Goal: Information Seeking & Learning: Learn about a topic

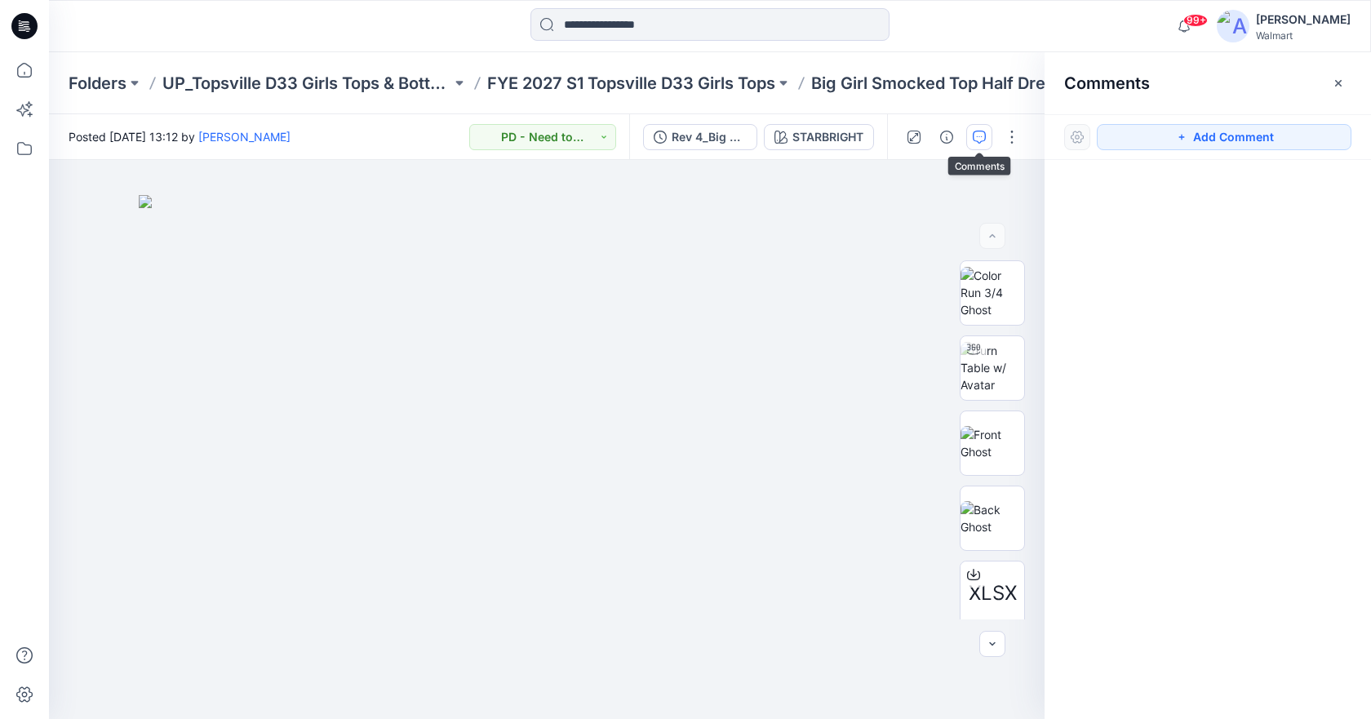
click at [22, 22] on icon at bounding box center [25, 21] width 8 height 1
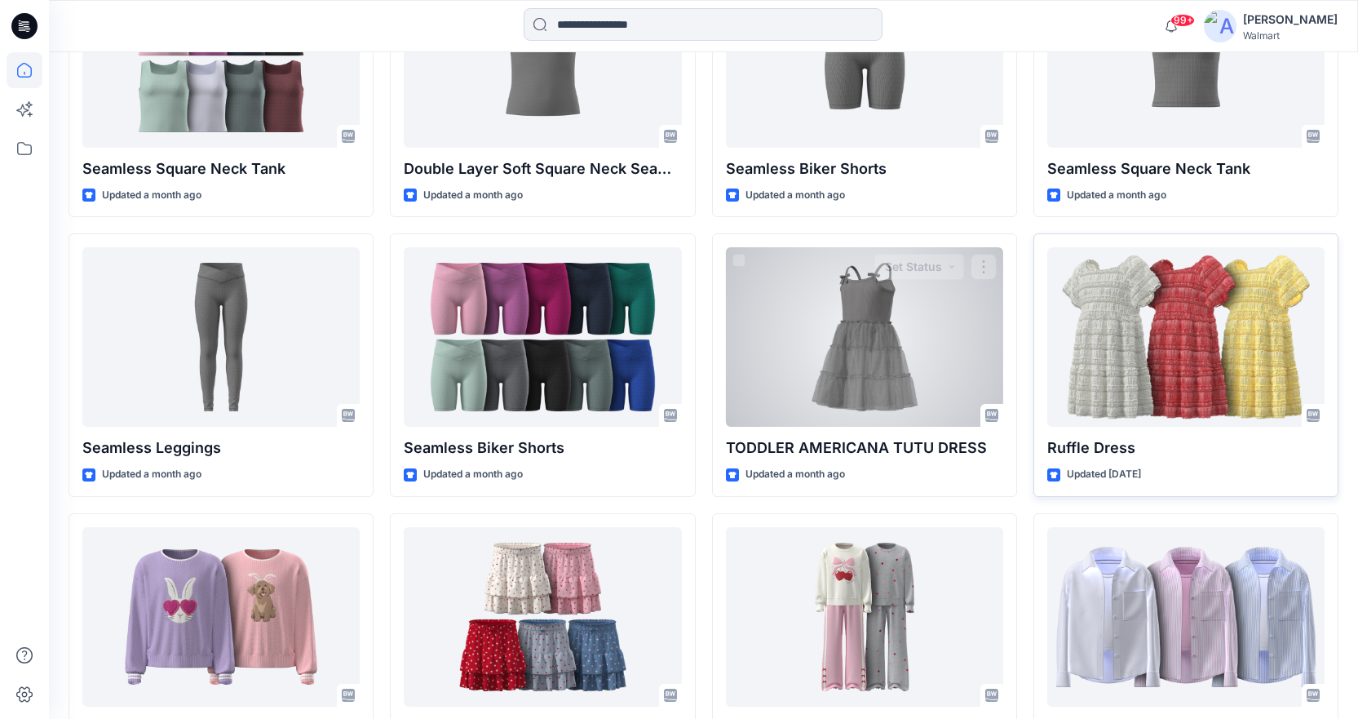
scroll to position [4811, 0]
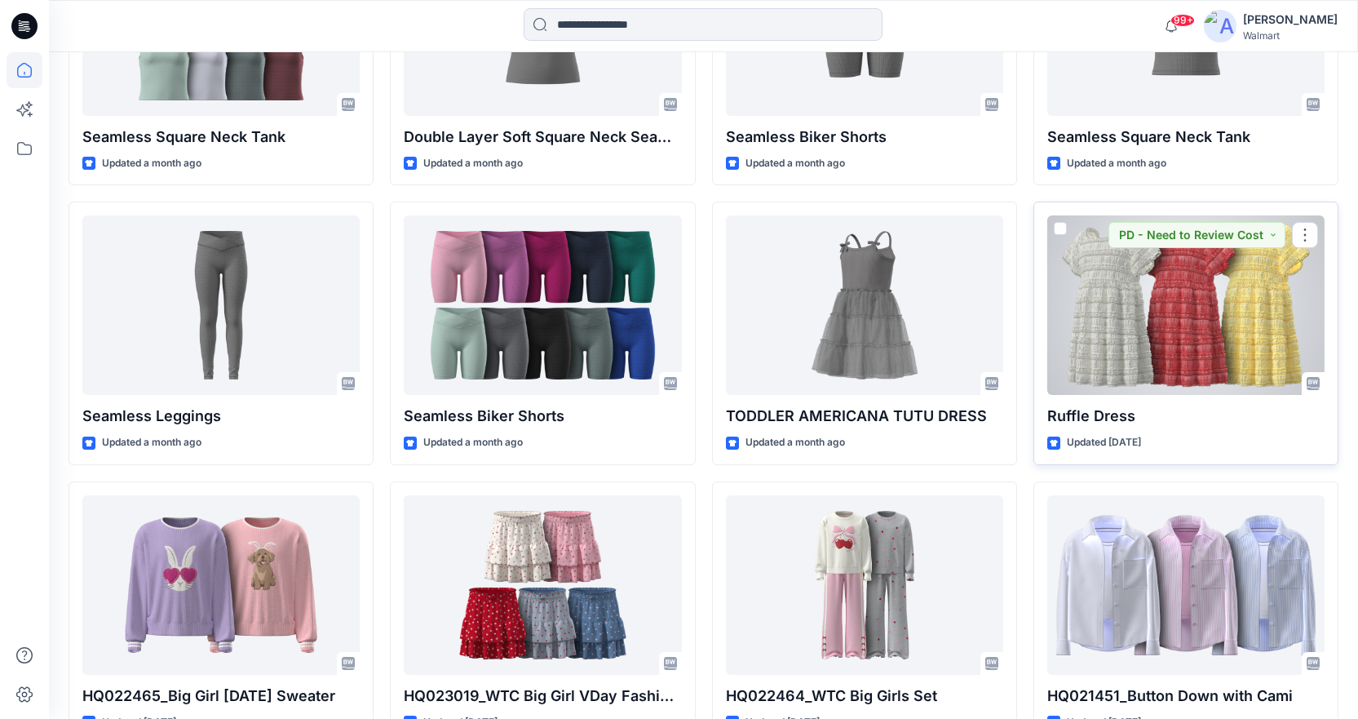
click at [1185, 327] on div at bounding box center [1186, 304] width 277 height 179
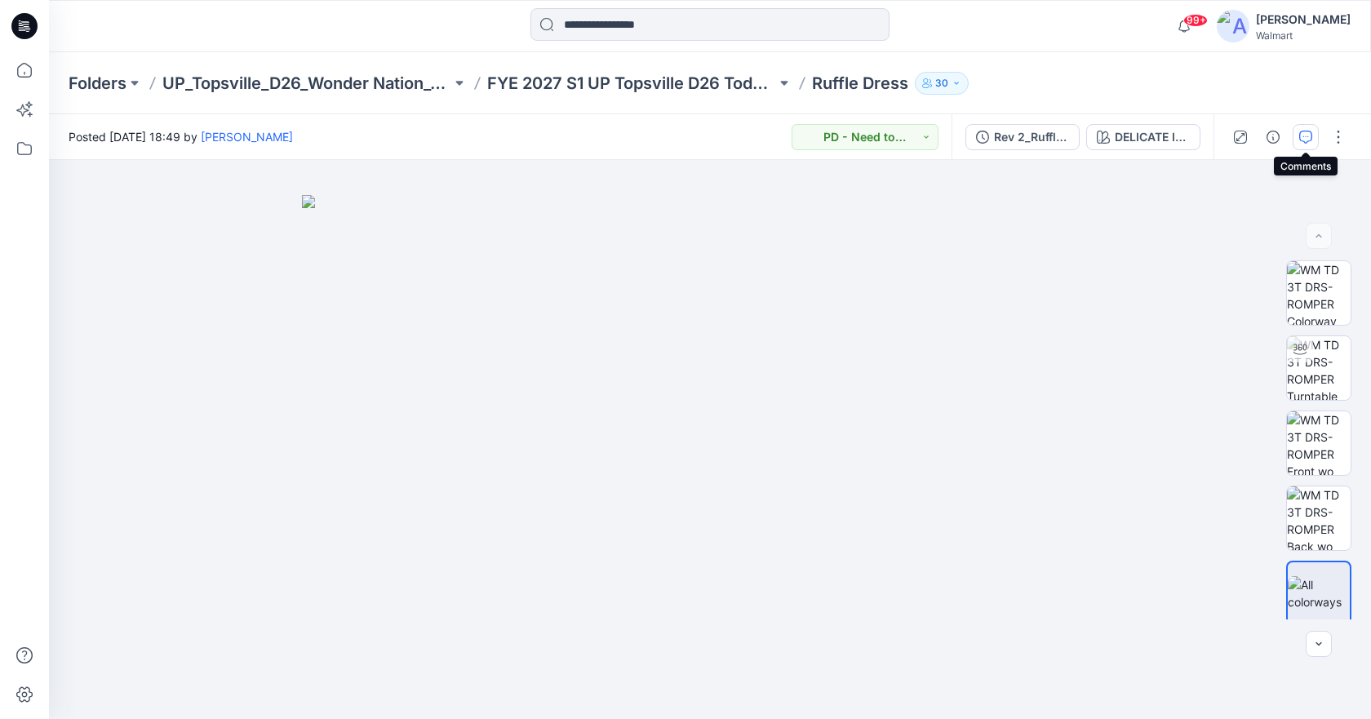
click at [1305, 135] on icon "button" at bounding box center [1305, 137] width 13 height 13
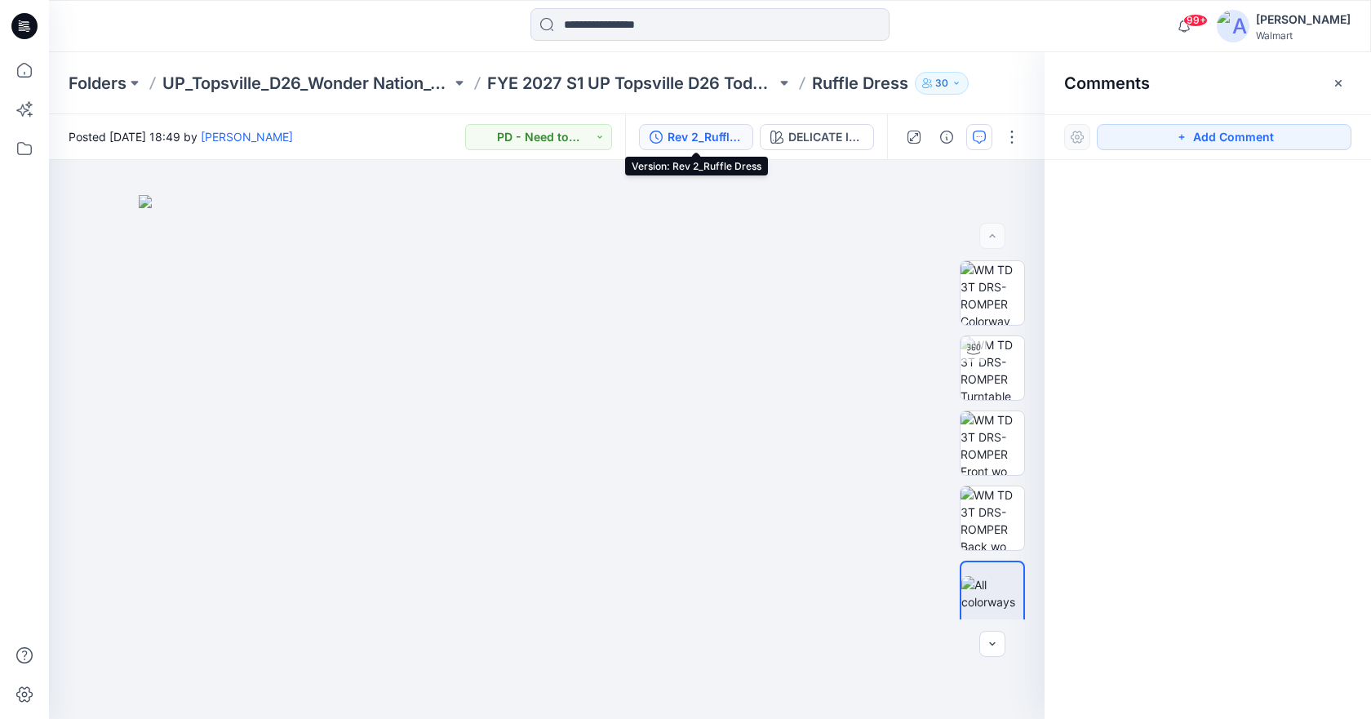
click at [720, 140] on div "Rev 2_Ruffle Dress" at bounding box center [704, 137] width 75 height 18
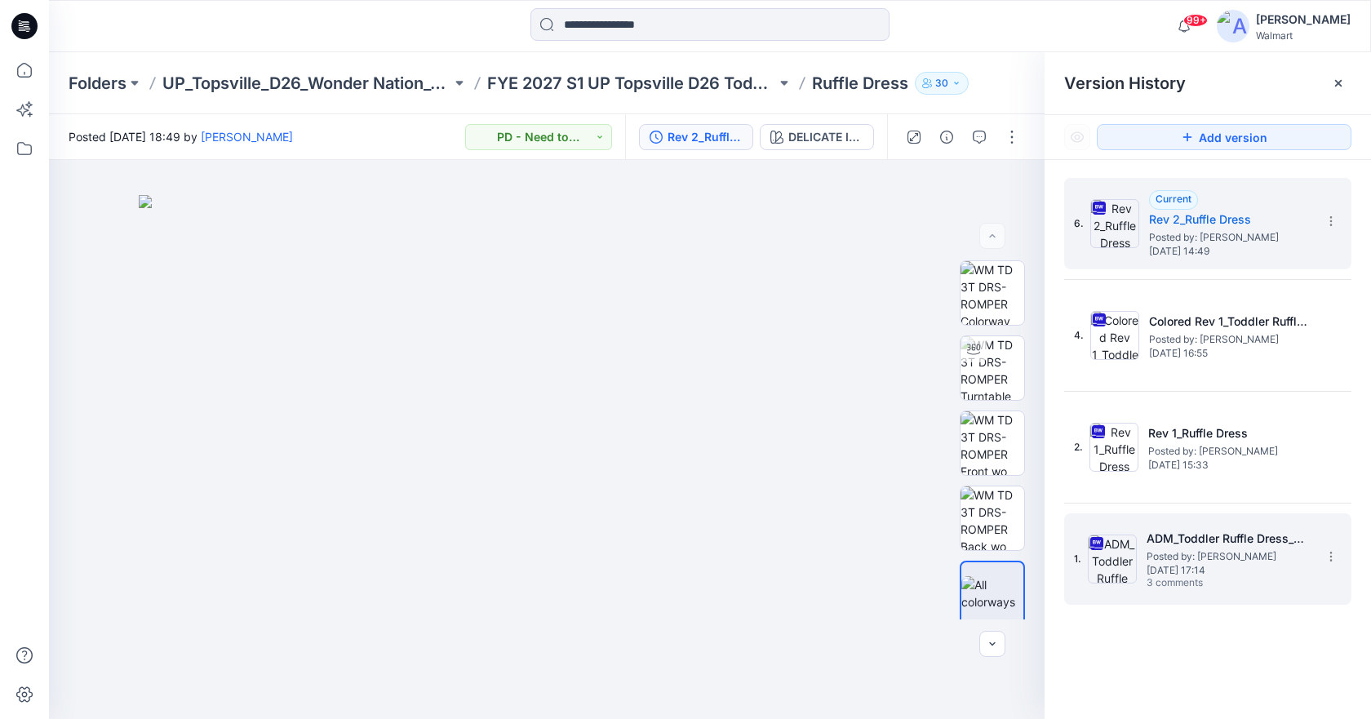
click at [1248, 583] on span "3 comments" at bounding box center [1203, 583] width 114 height 13
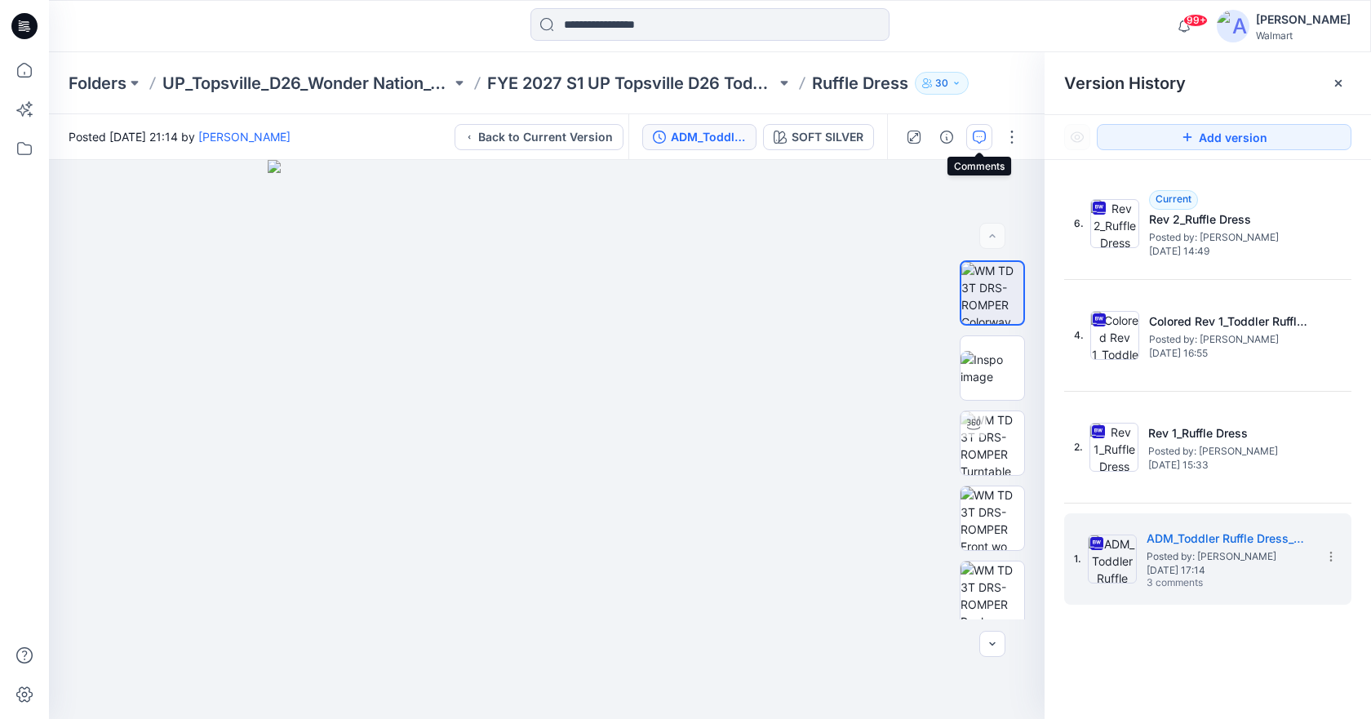
click at [974, 129] on button "button" at bounding box center [979, 137] width 26 height 26
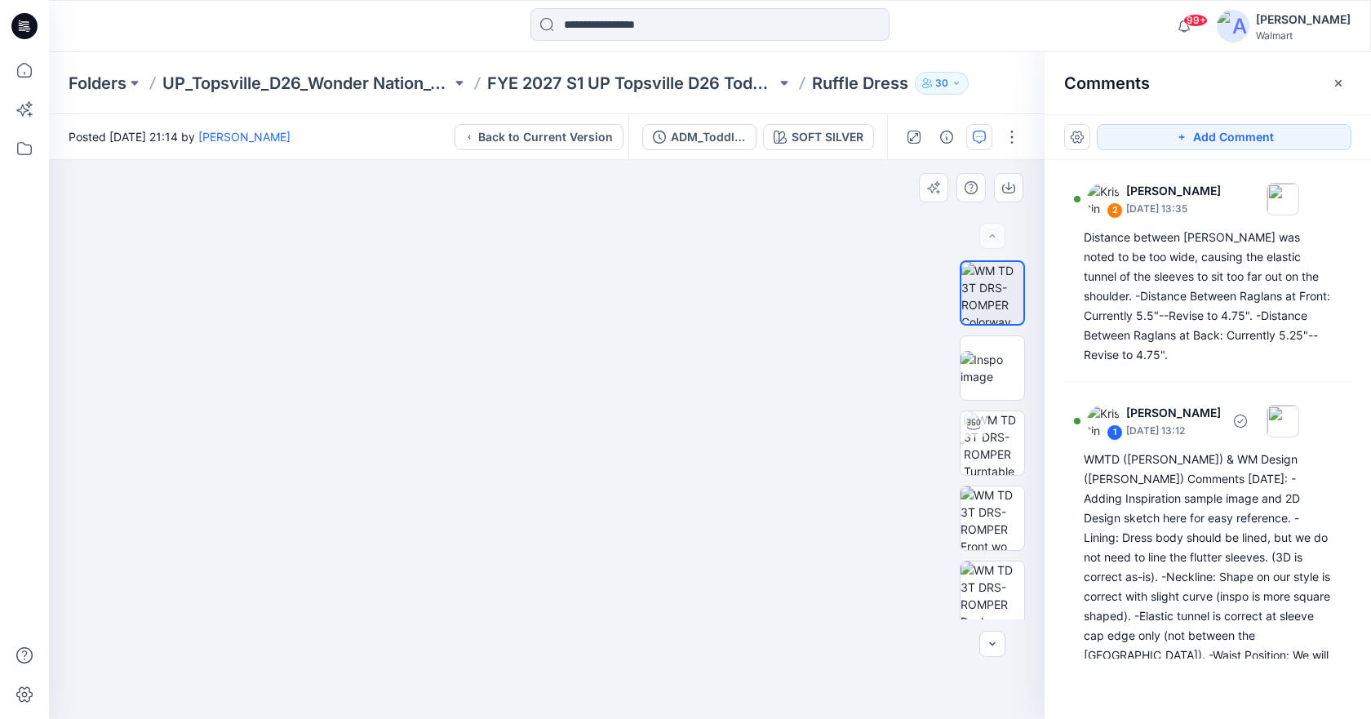
scroll to position [101, 0]
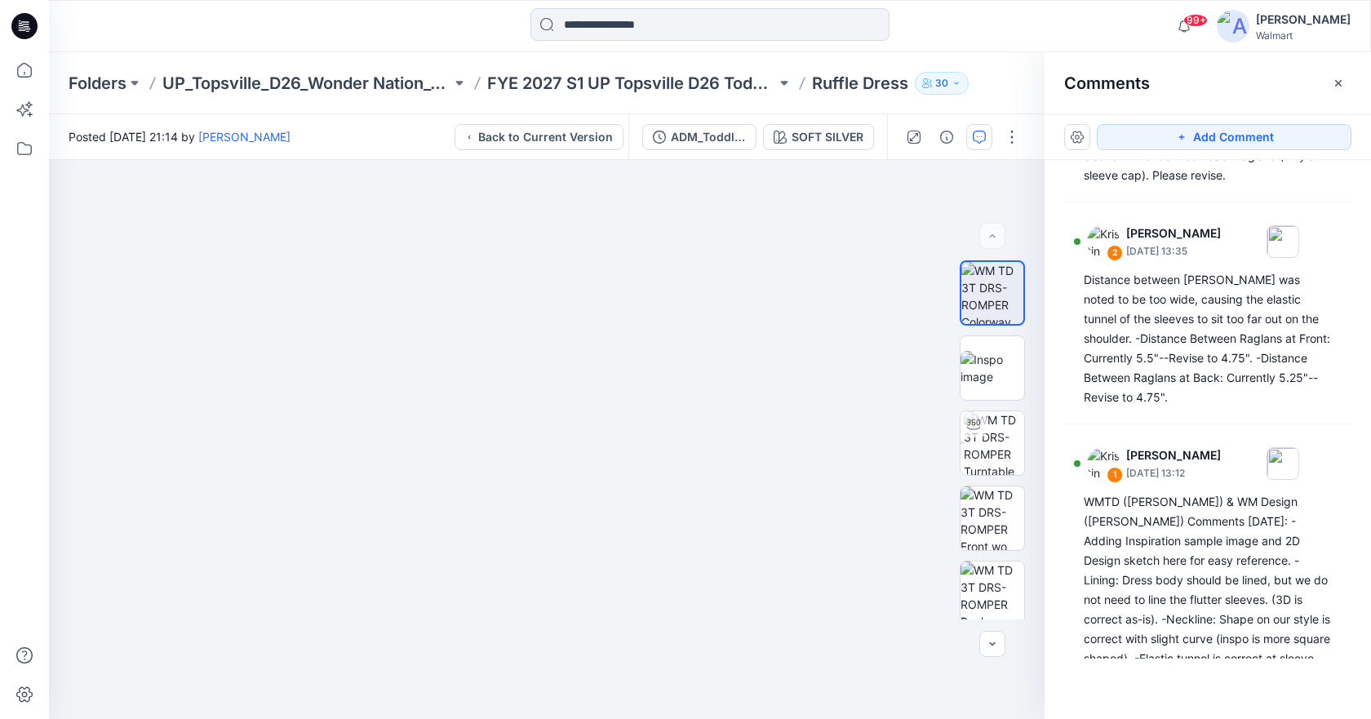
click at [860, 82] on p "Ruffle Dress" at bounding box center [860, 83] width 96 height 23
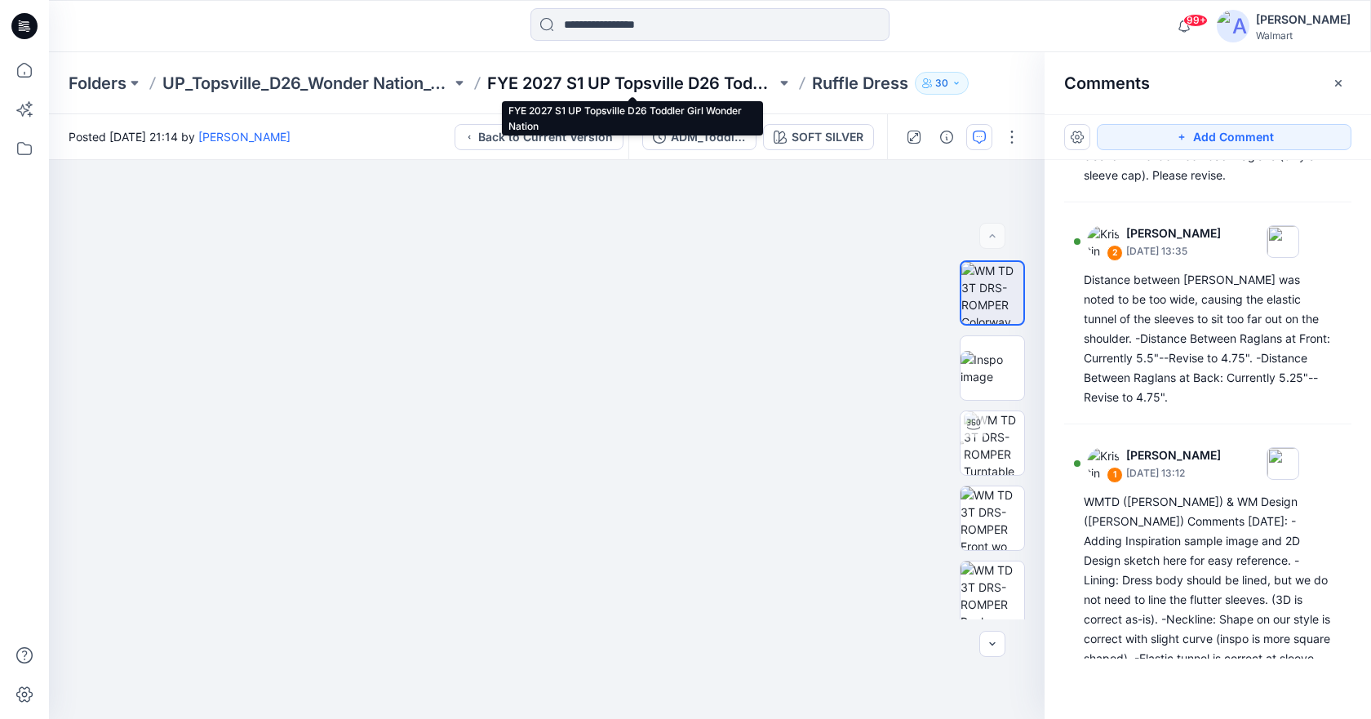
click at [664, 83] on p "FYE 2027 S1 UP Topsville D26 Toddler Girl Wonder Nation" at bounding box center [631, 83] width 289 height 23
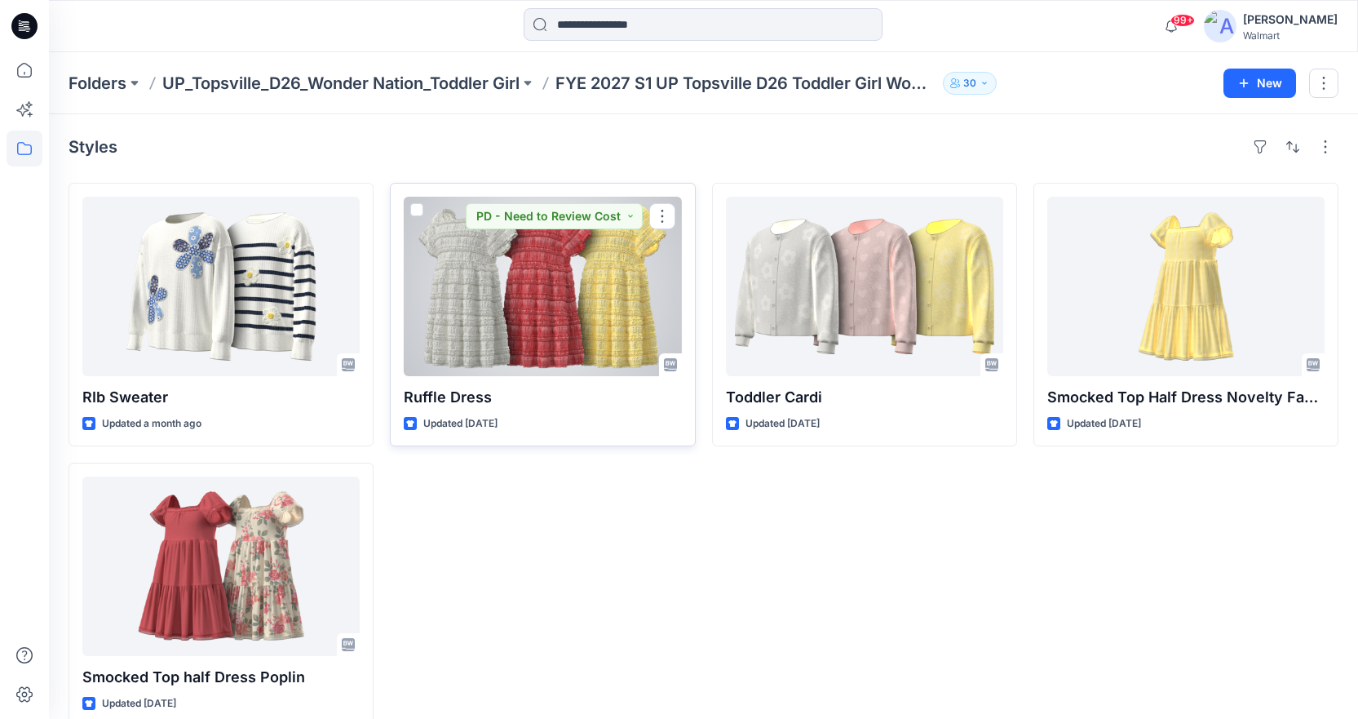
click at [542, 299] on div at bounding box center [542, 286] width 277 height 179
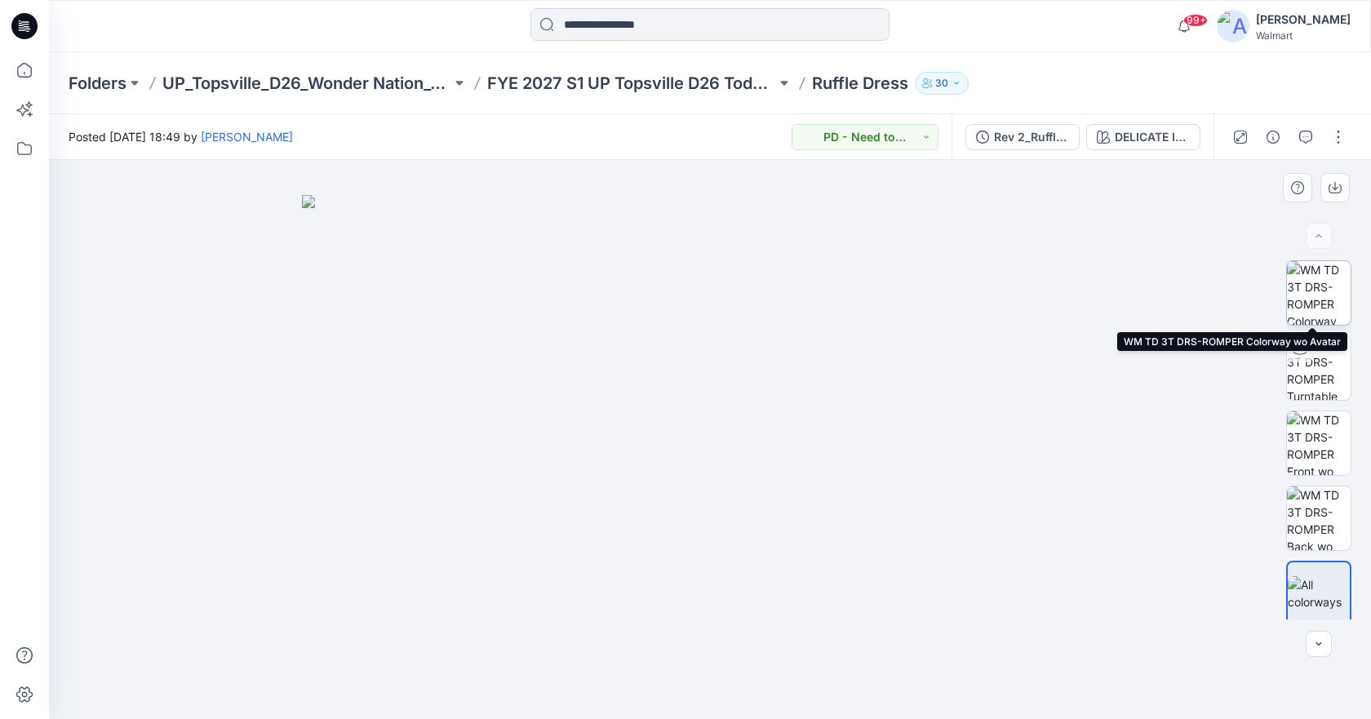
click at [1335, 292] on img at bounding box center [1319, 293] width 64 height 64
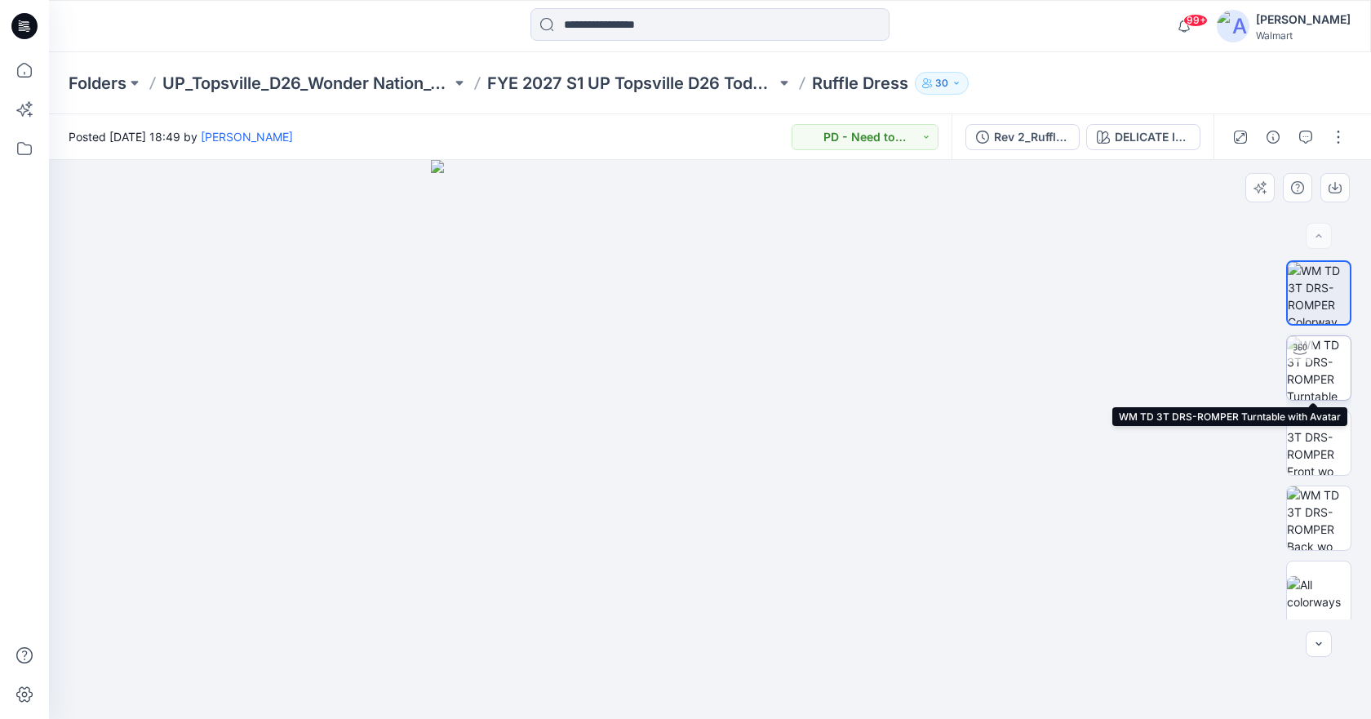
click at [1323, 347] on img at bounding box center [1319, 368] width 64 height 64
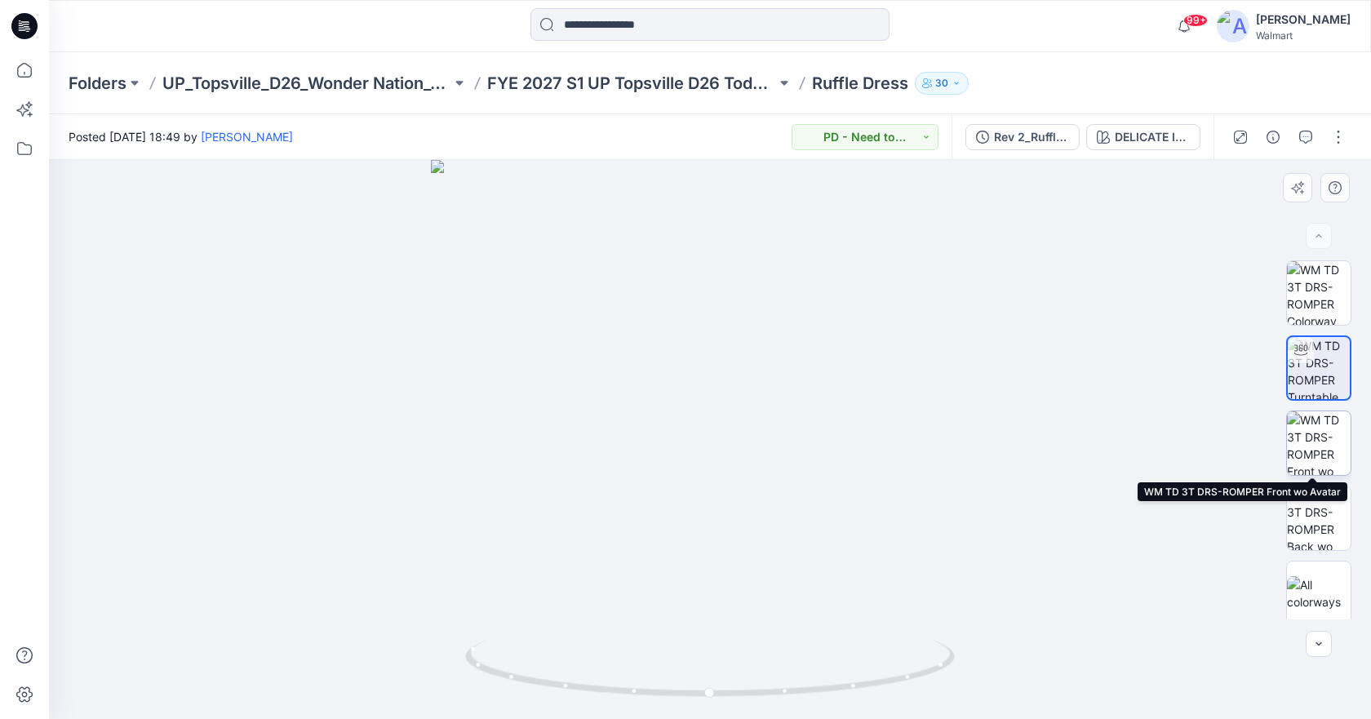
click at [1317, 441] on img at bounding box center [1319, 443] width 64 height 64
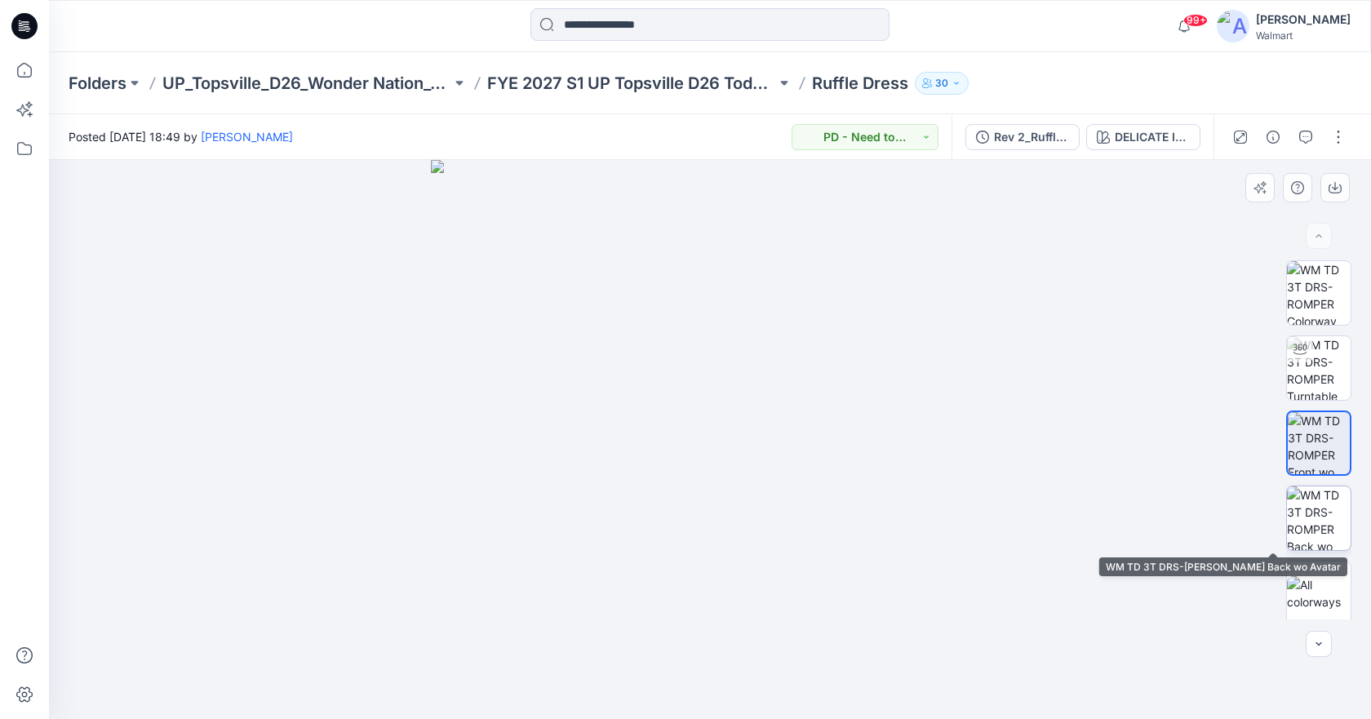
click at [1311, 524] on img at bounding box center [1319, 518] width 64 height 64
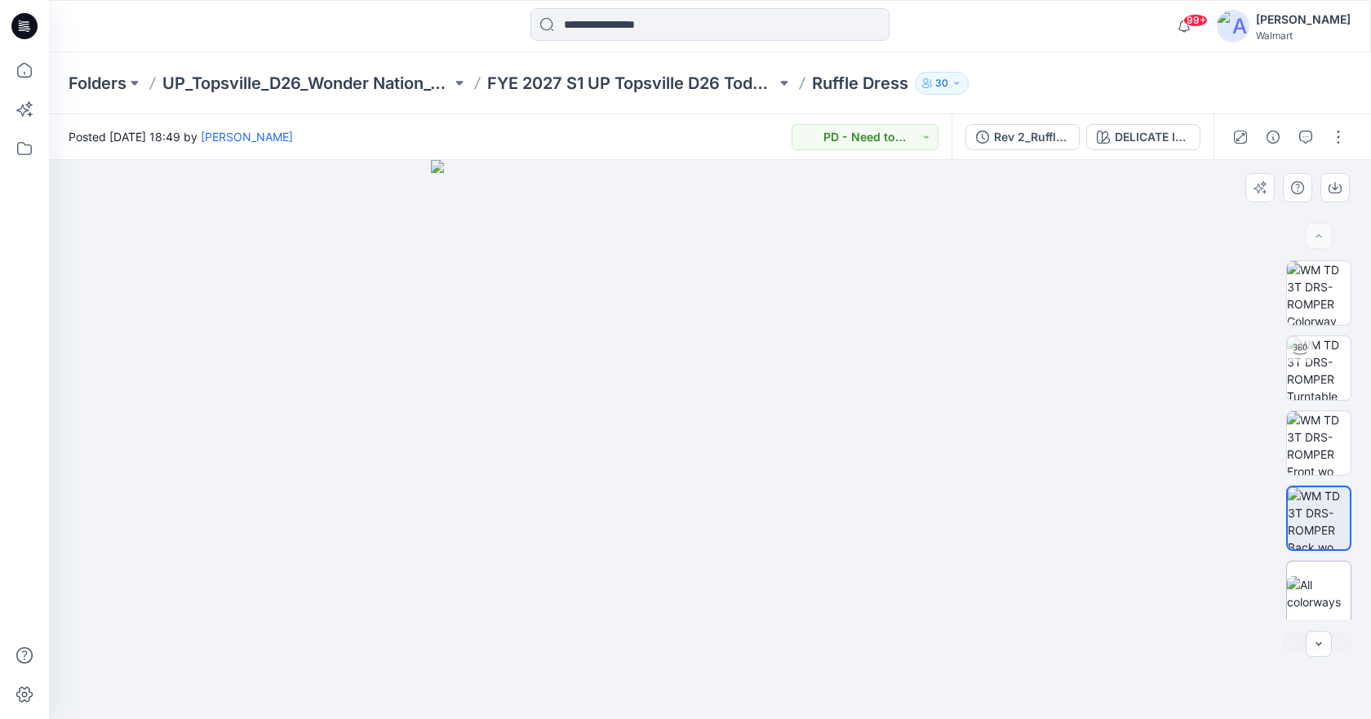
click at [1306, 572] on div at bounding box center [1318, 593] width 65 height 65
click at [25, 29] on icon at bounding box center [27, 29] width 6 height 1
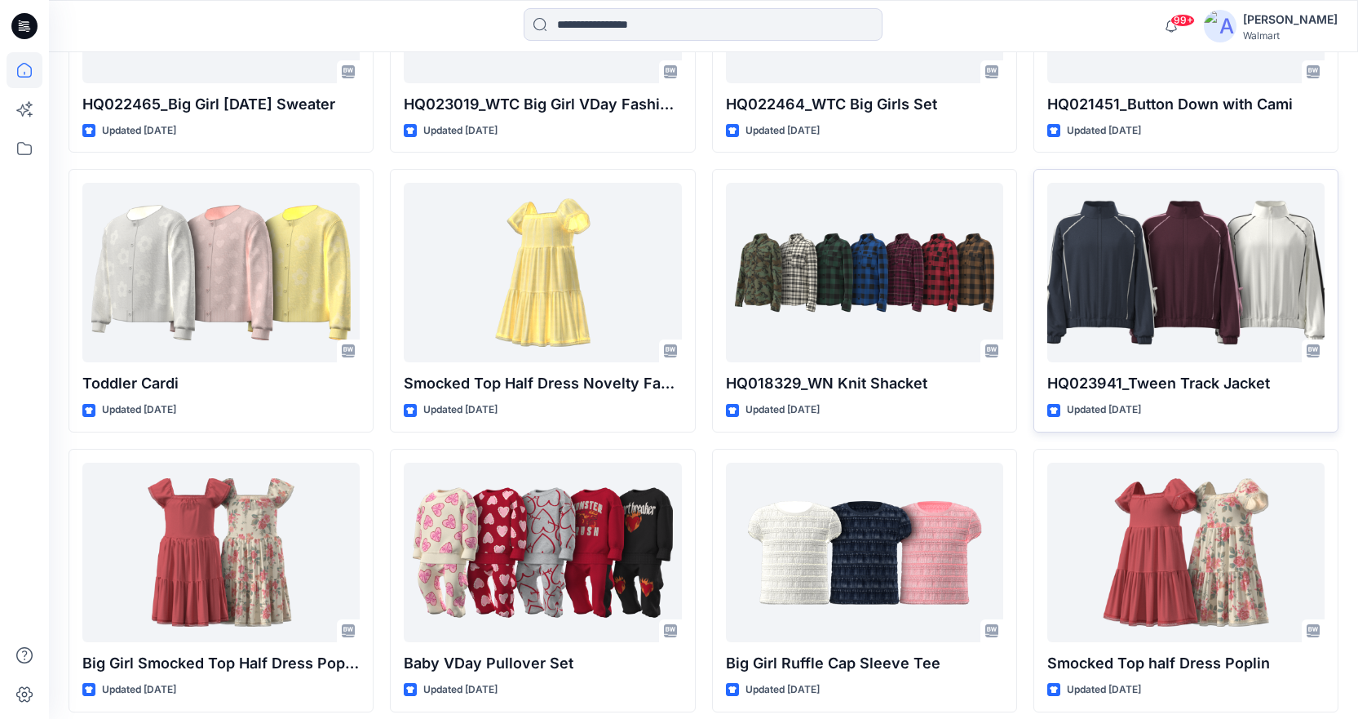
scroll to position [5404, 0]
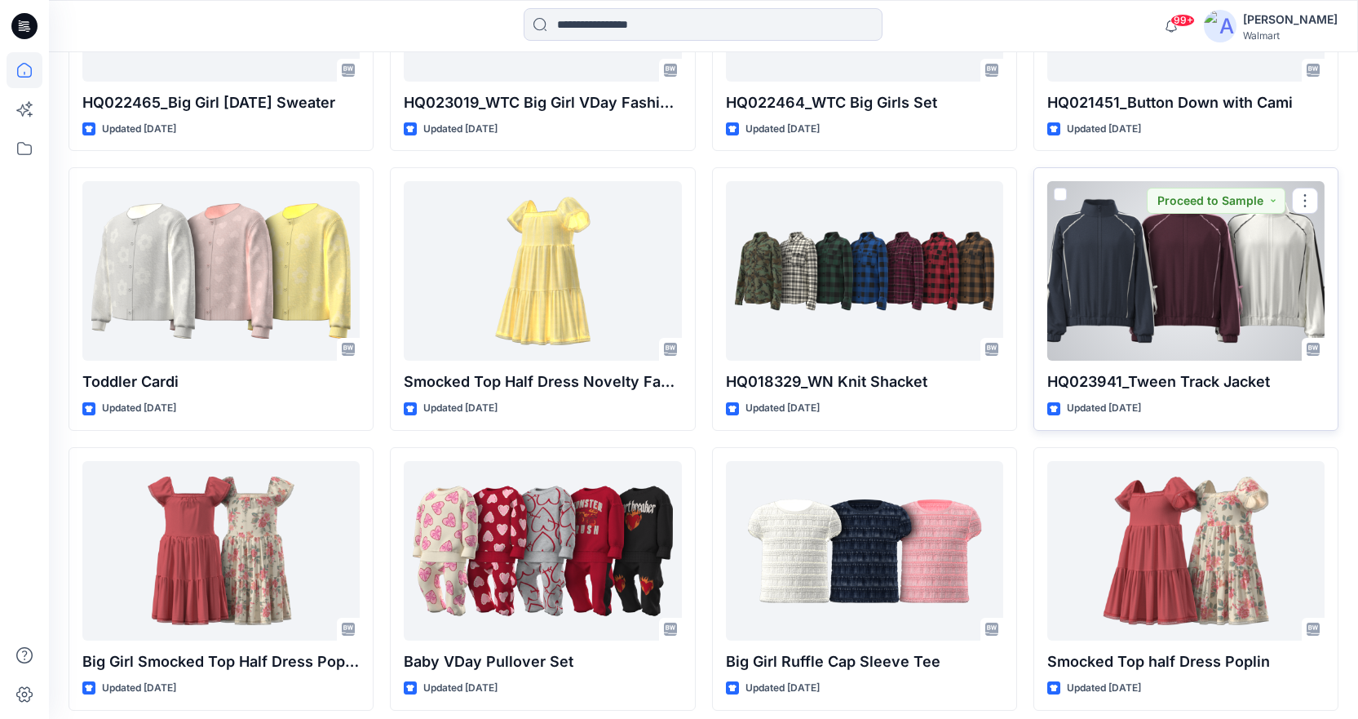
click at [1297, 303] on div at bounding box center [1186, 270] width 277 height 179
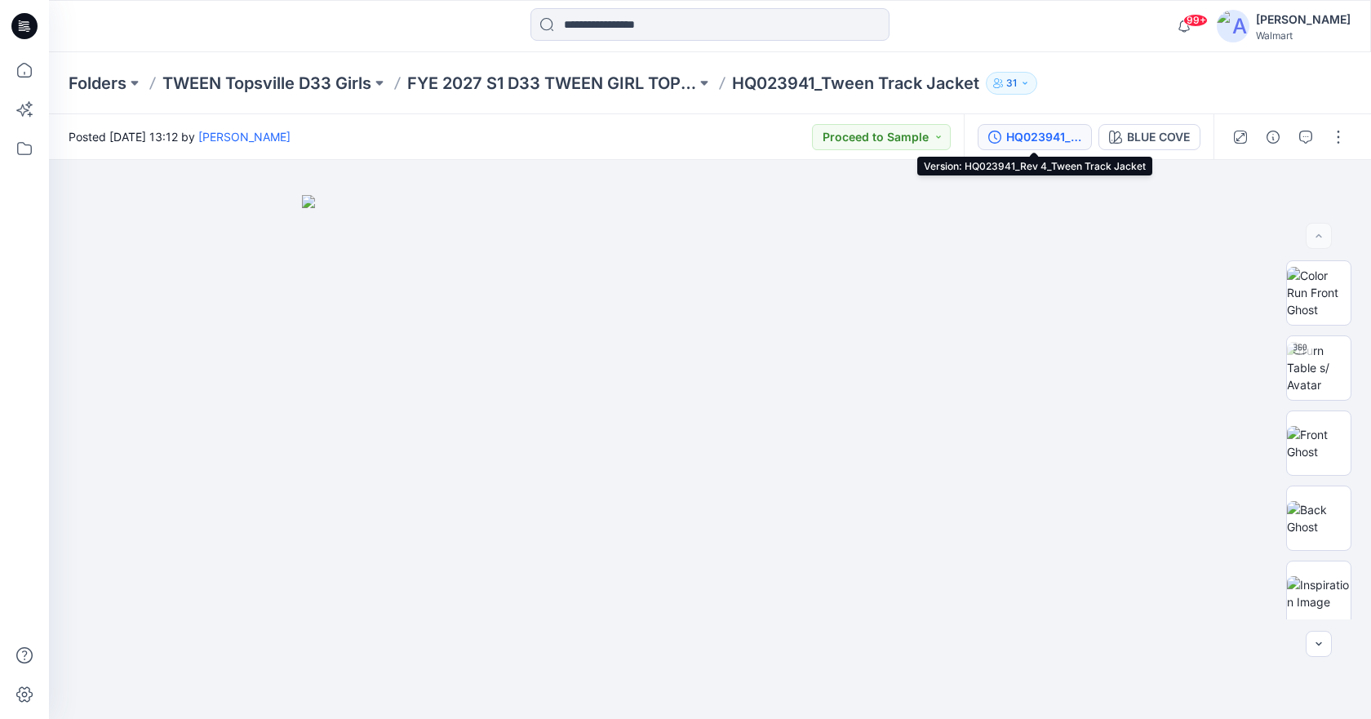
click at [1030, 126] on button "HQ023941_Rev 4_Tween Track Jacket" at bounding box center [1034, 137] width 114 height 26
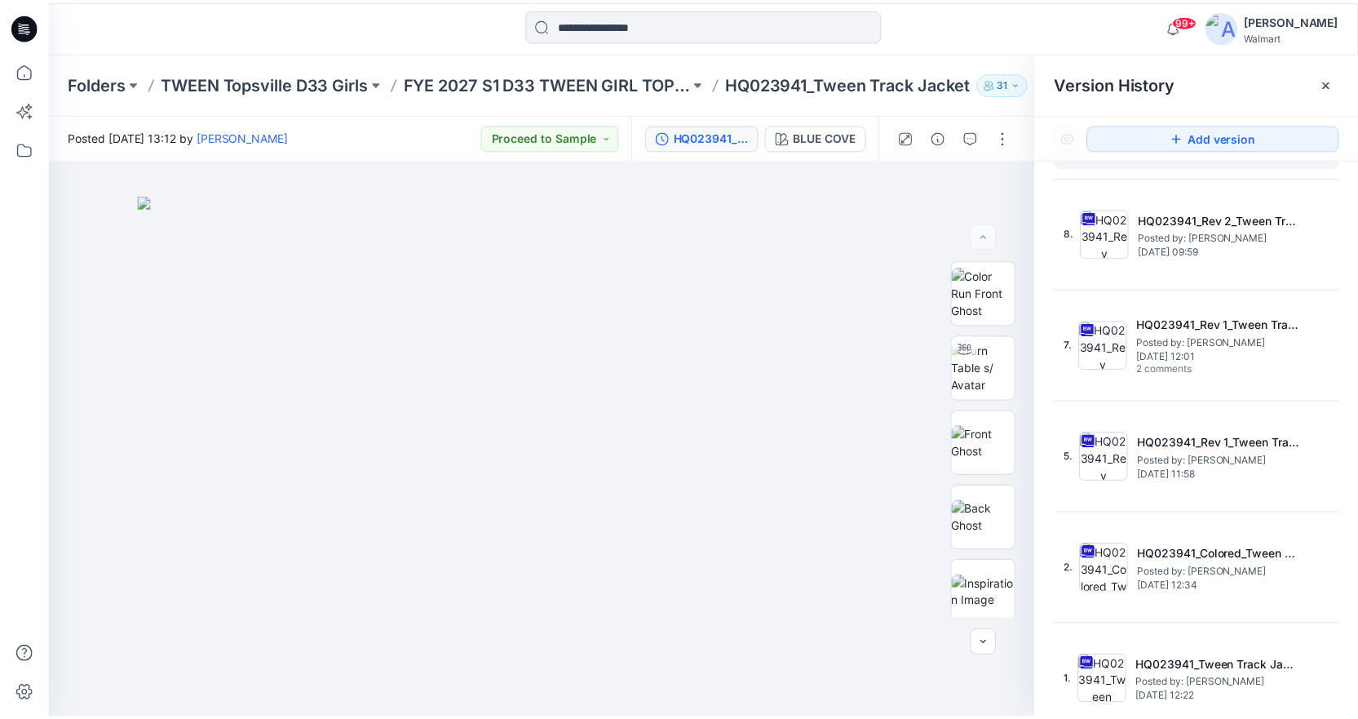
scroll to position [215, 0]
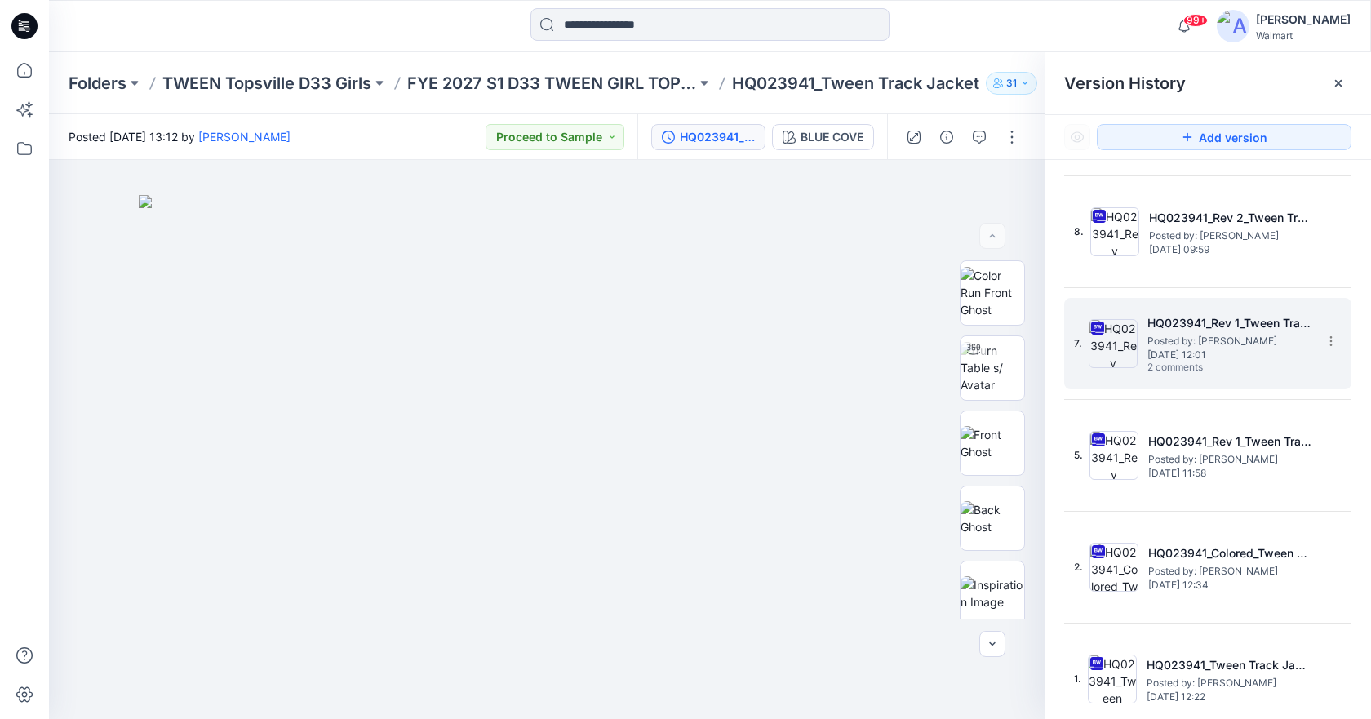
click at [1227, 343] on span "Posted by: [PERSON_NAME]" at bounding box center [1228, 341] width 163 height 16
click at [977, 140] on icon "button" at bounding box center [979, 137] width 13 height 13
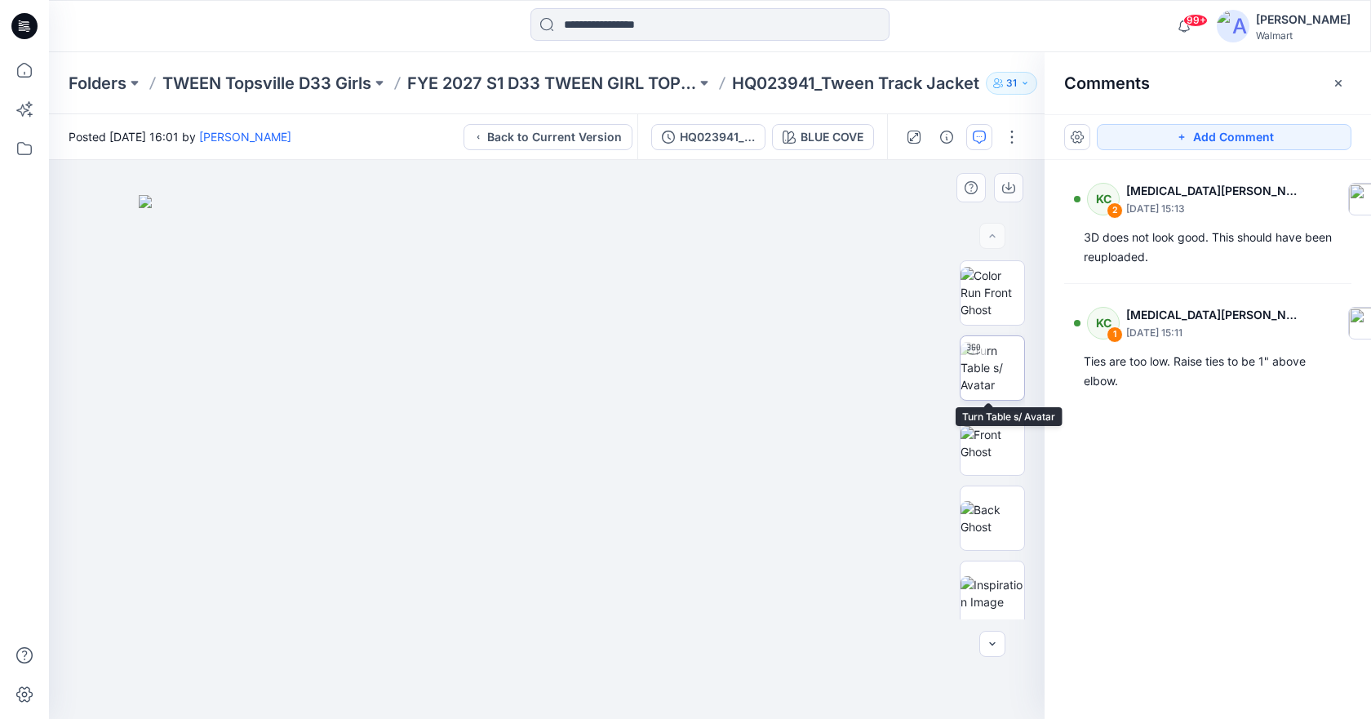
click at [995, 365] on img at bounding box center [992, 367] width 64 height 51
drag, startPoint x: 695, startPoint y: 454, endPoint x: 363, endPoint y: 494, distance: 334.4
click at [363, 494] on div at bounding box center [546, 439] width 995 height 559
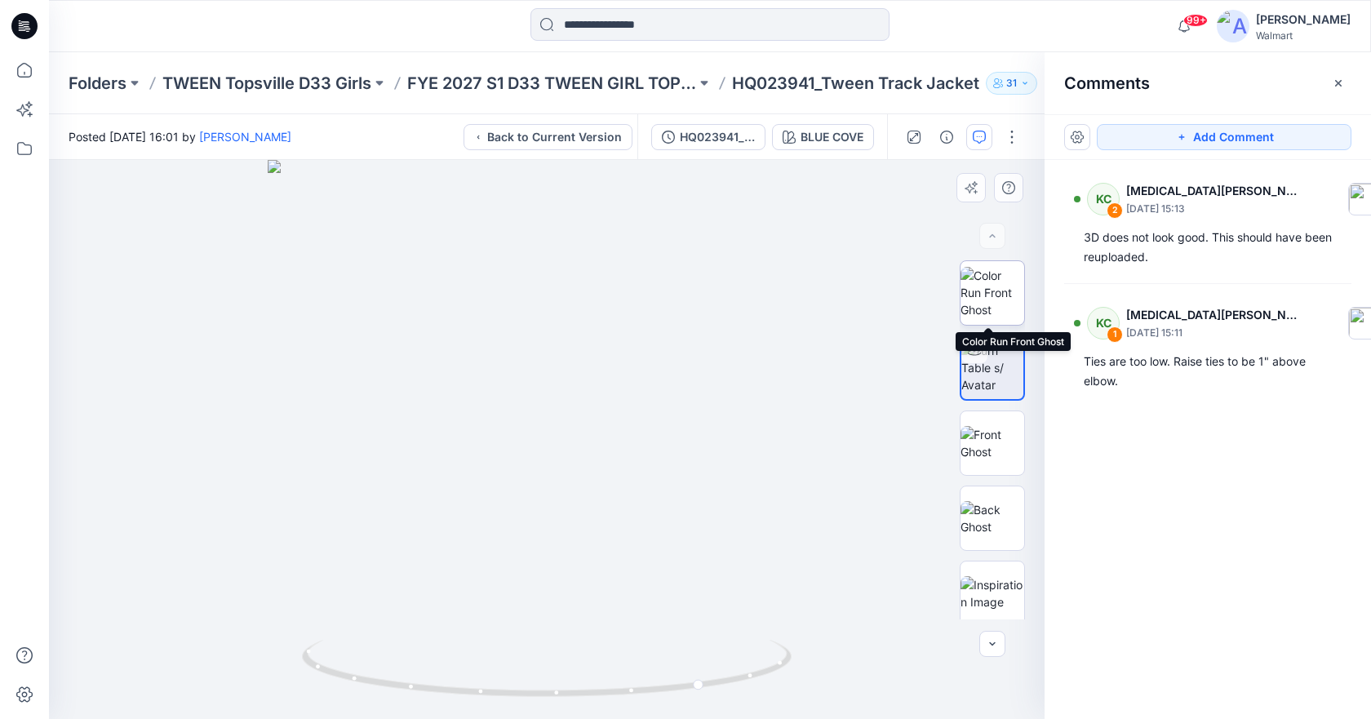
click at [1007, 269] on img at bounding box center [992, 292] width 64 height 51
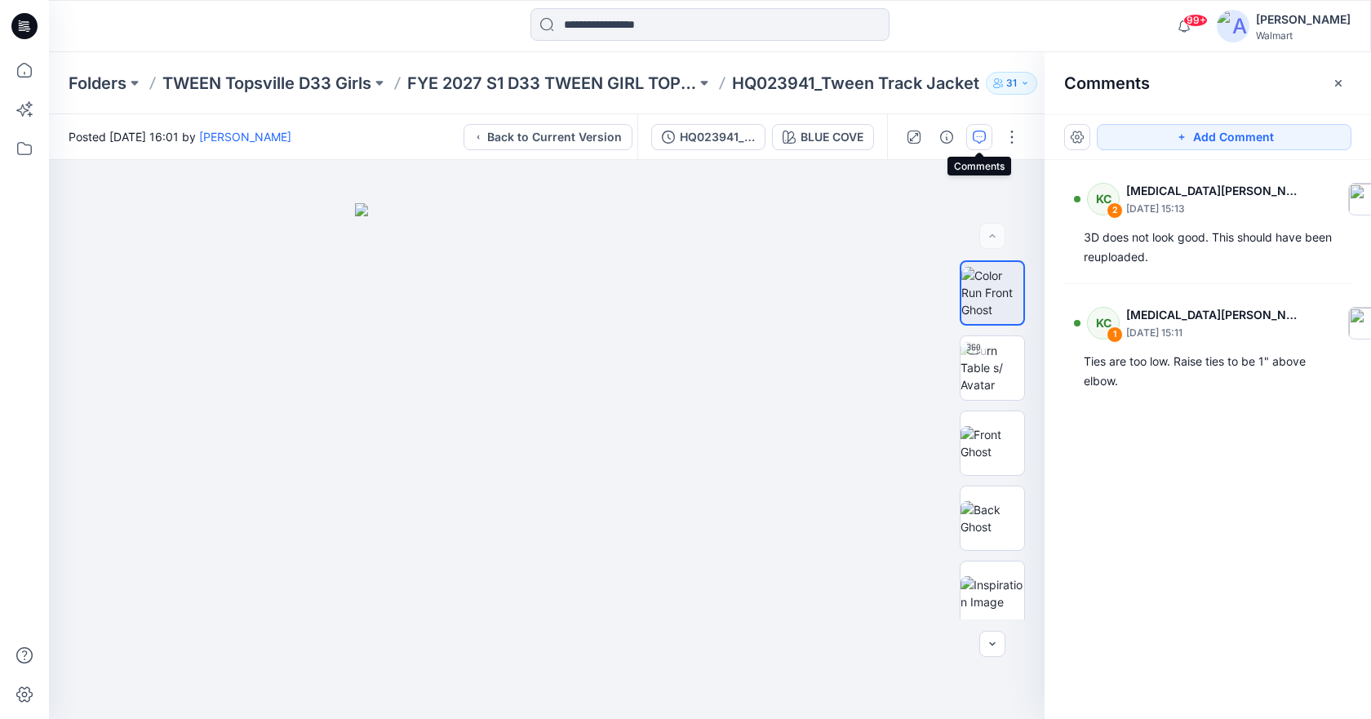
click at [979, 131] on icon "button" at bounding box center [979, 137] width 13 height 13
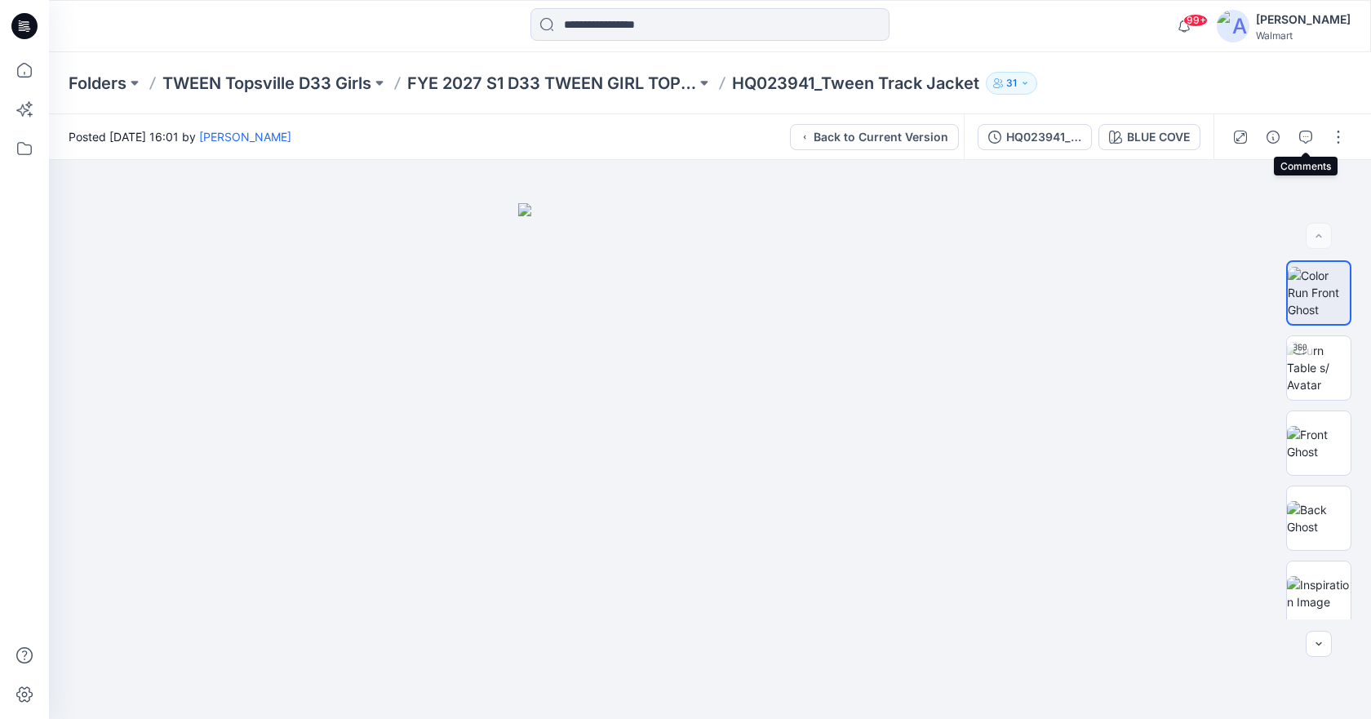
click at [15, 24] on icon at bounding box center [24, 26] width 26 height 26
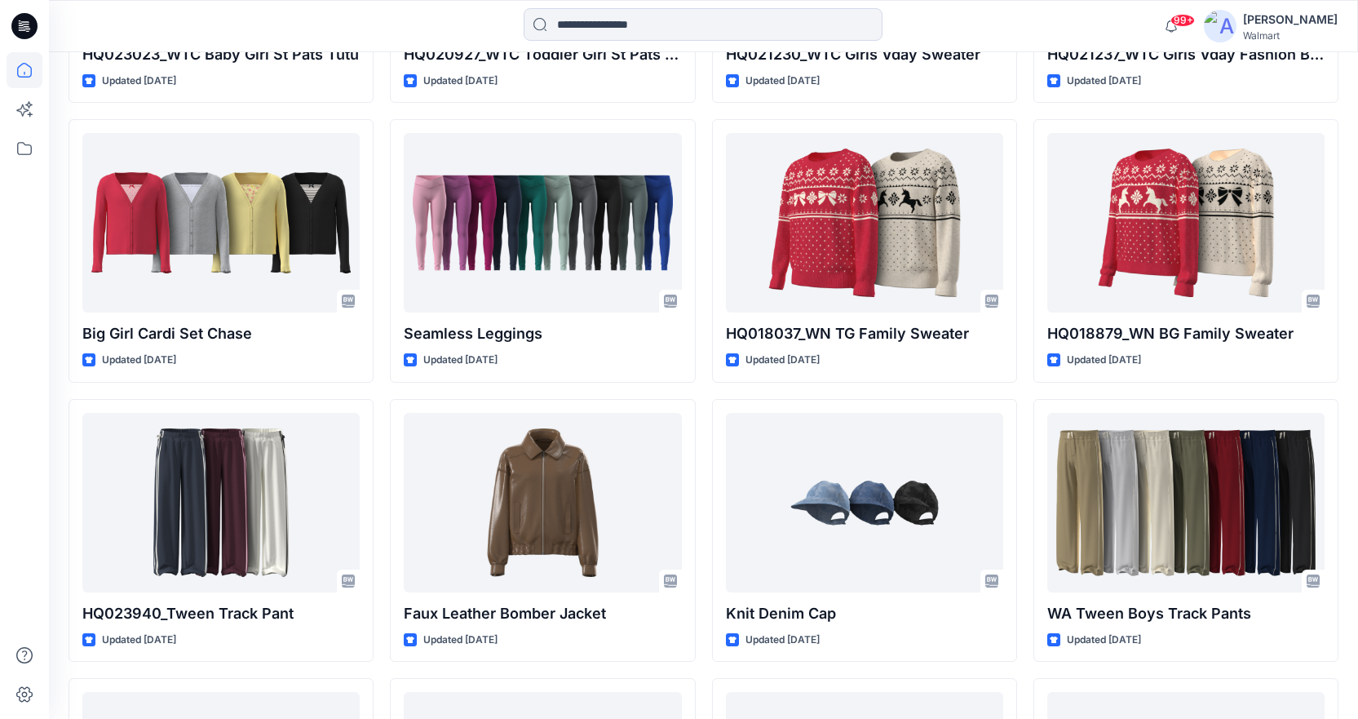
scroll to position [7000, 0]
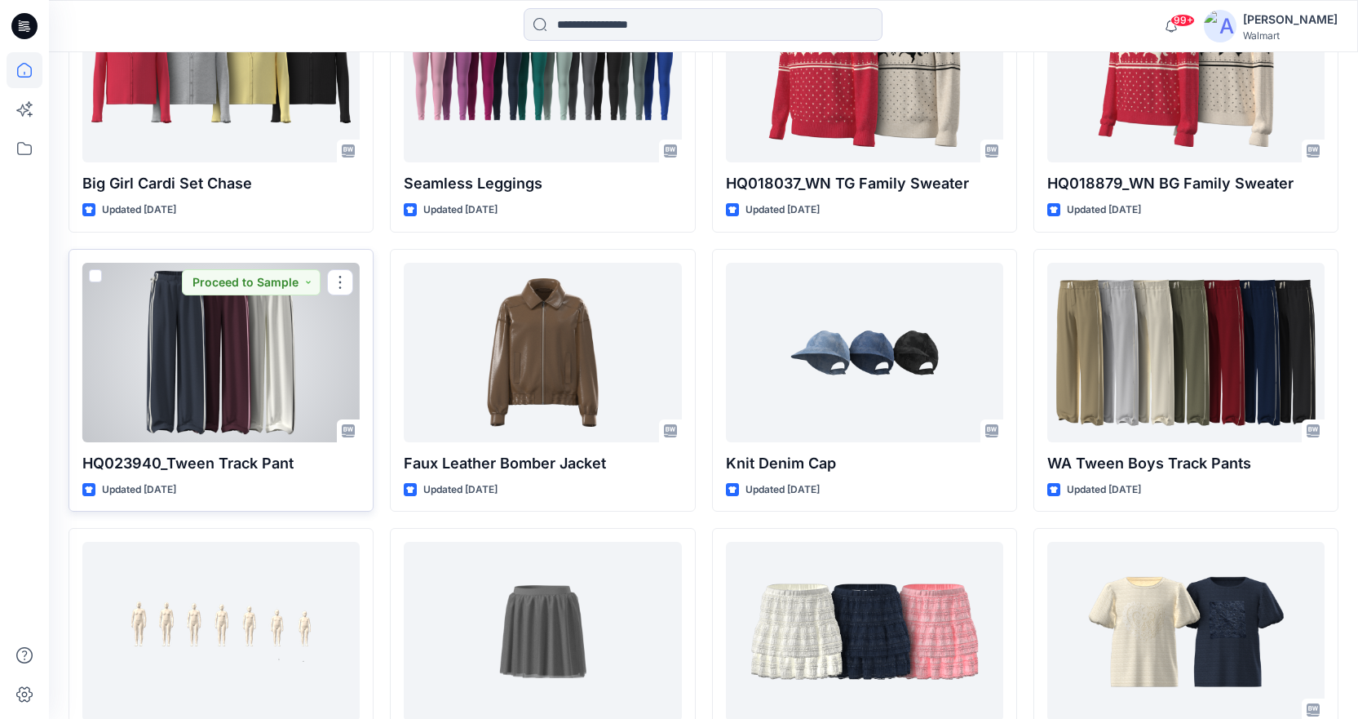
click at [242, 349] on div at bounding box center [220, 352] width 277 height 179
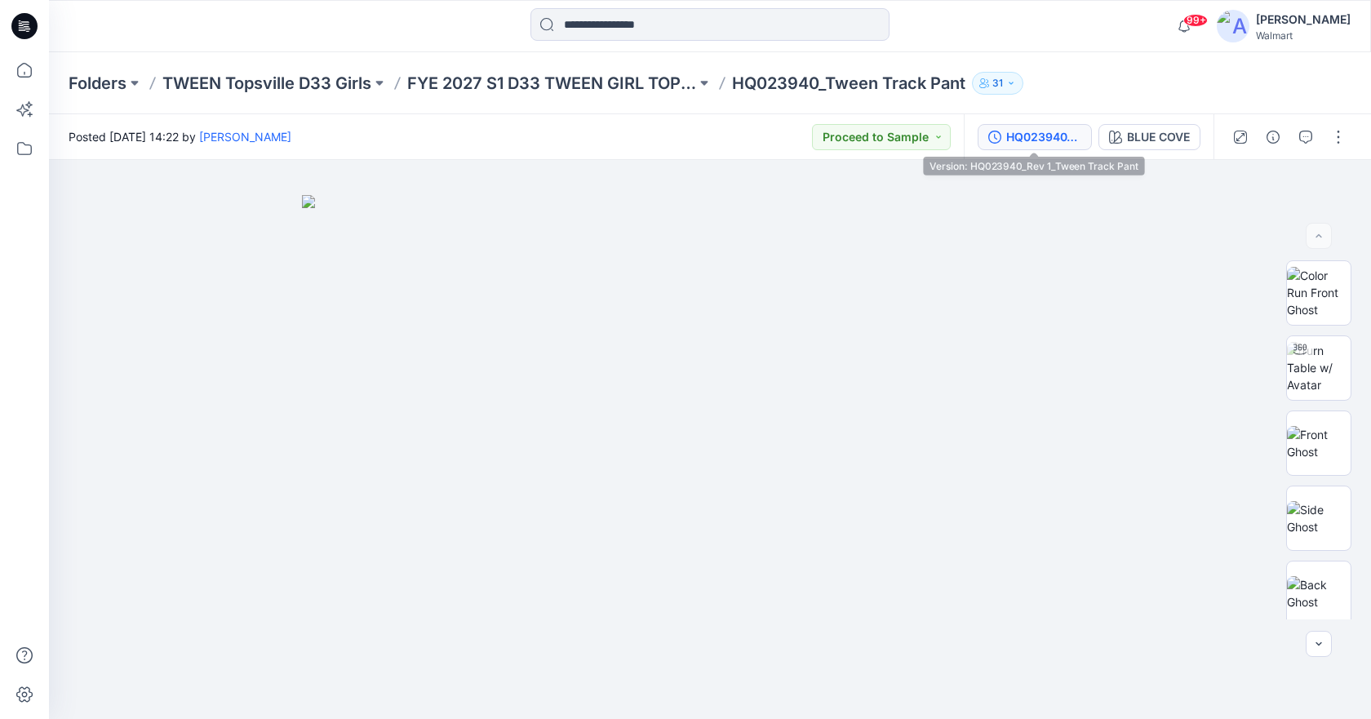
click at [1026, 138] on div "HQ023940_Rev 1_Tween Track Pant" at bounding box center [1043, 137] width 75 height 18
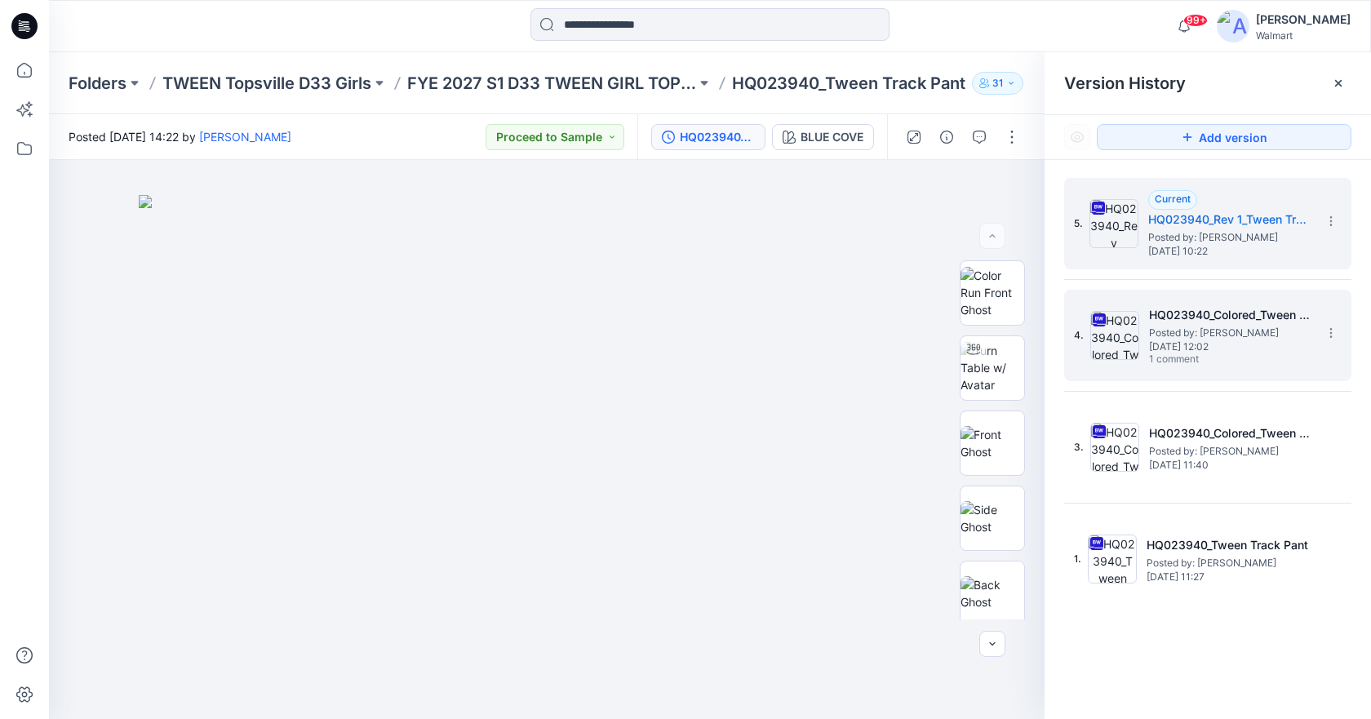
click at [1186, 361] on span "1 comment" at bounding box center [1206, 359] width 114 height 13
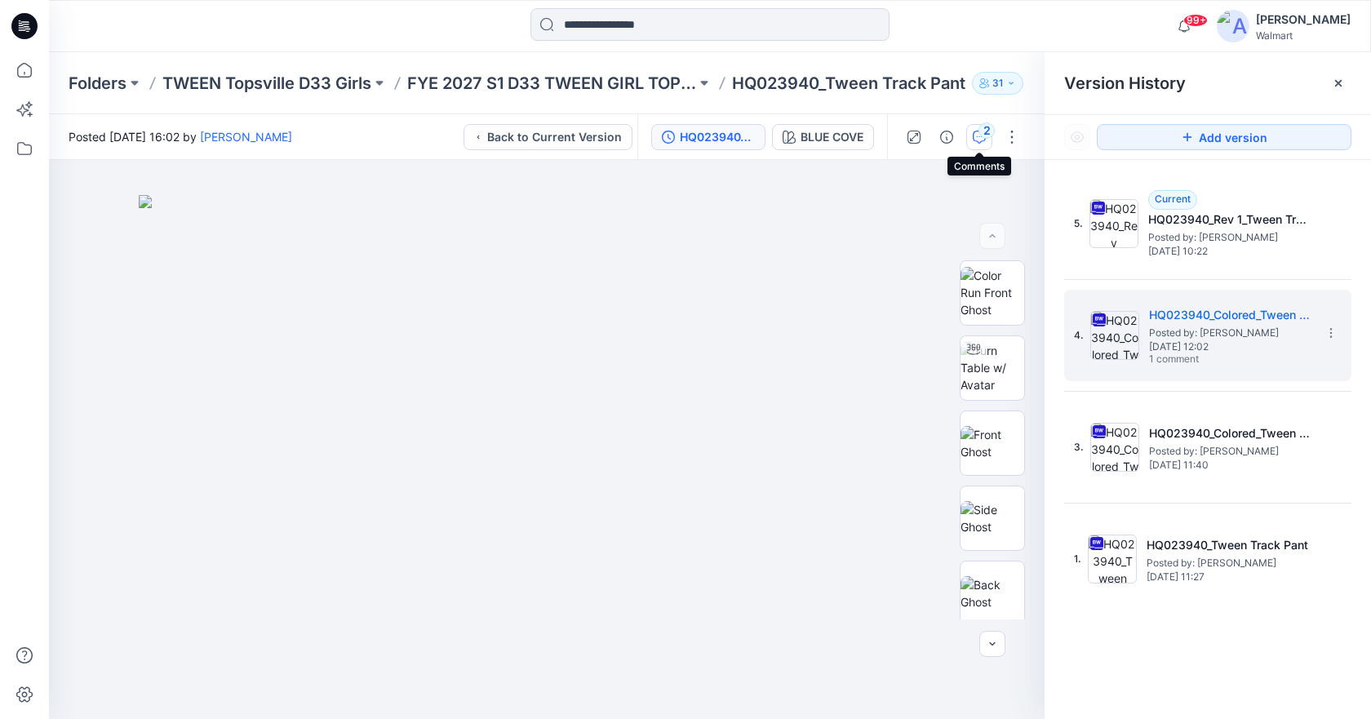
click at [973, 131] on icon "button" at bounding box center [979, 137] width 13 height 13
